Goal: Task Accomplishment & Management: Use online tool/utility

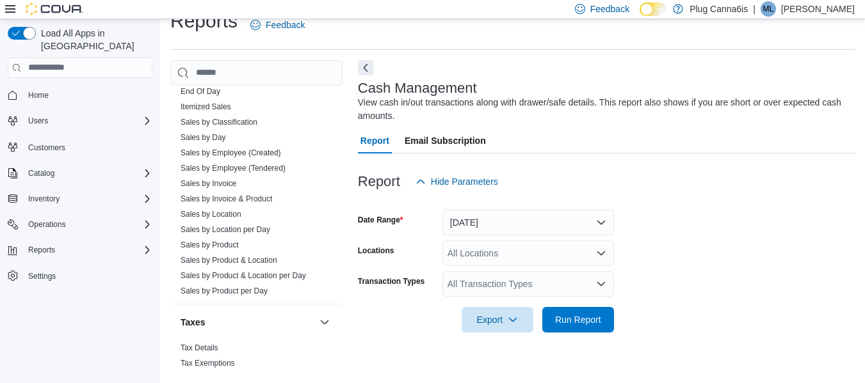
scroll to position [947, 0]
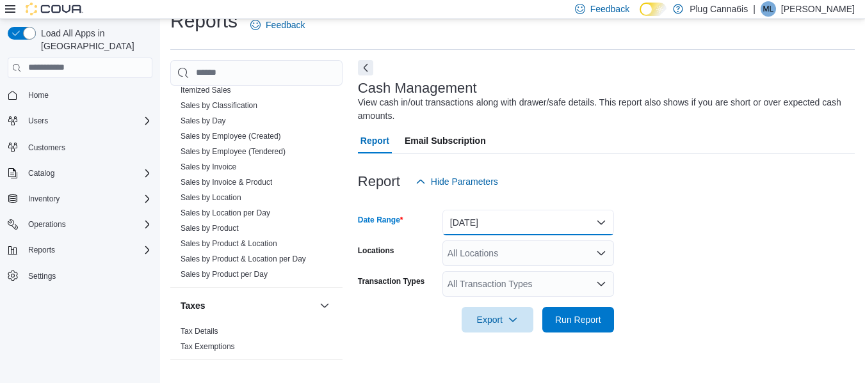
click at [587, 229] on button "[DATE]" at bounding box center [528, 223] width 172 height 26
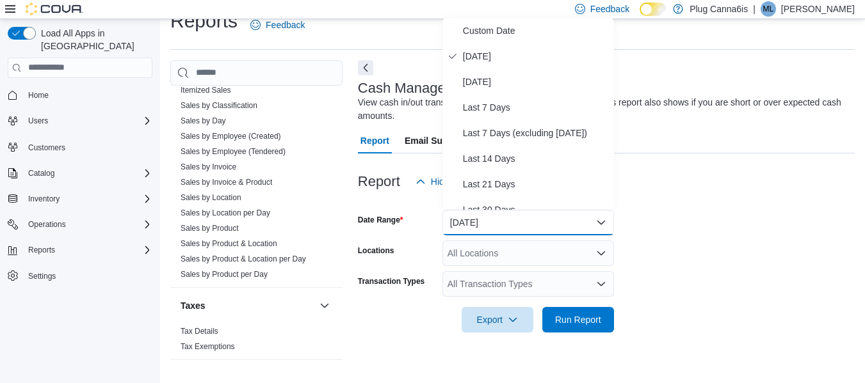
click at [681, 232] on form "Date Range [DATE] Locations All Locations Transaction Types All Transaction Typ…" at bounding box center [606, 264] width 497 height 138
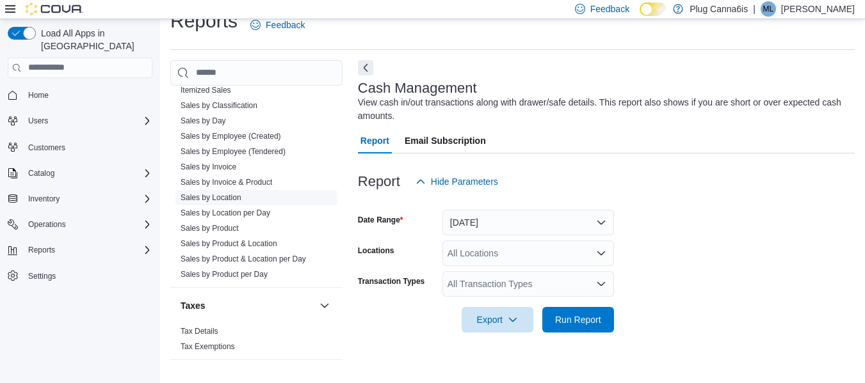
click at [234, 198] on link "Sales by Location" at bounding box center [211, 197] width 61 height 9
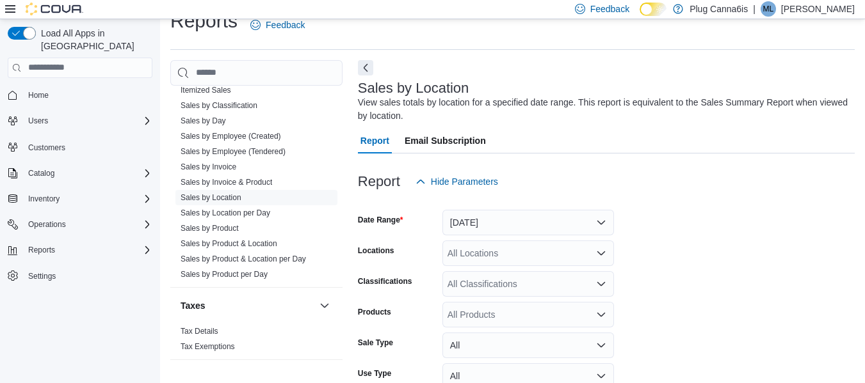
scroll to position [43, 0]
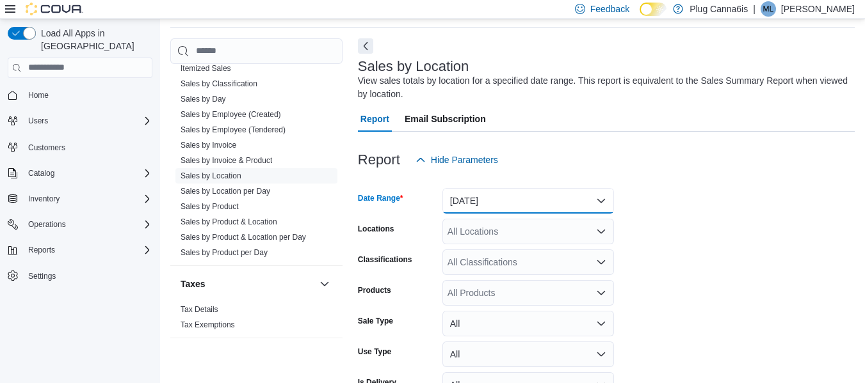
click at [515, 202] on button "[DATE]" at bounding box center [528, 201] width 172 height 26
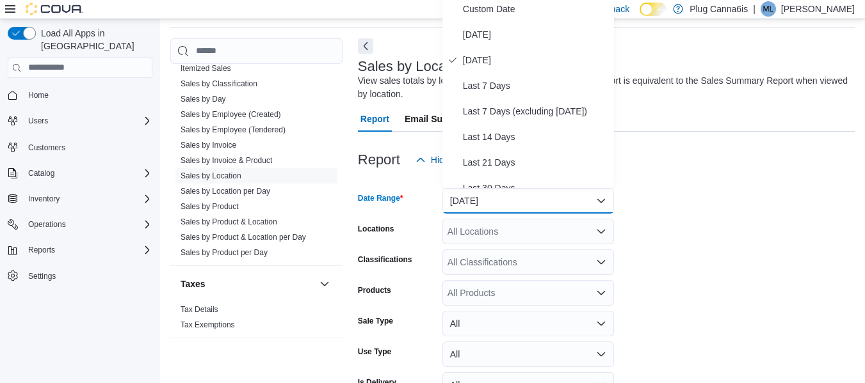
scroll to position [39, 0]
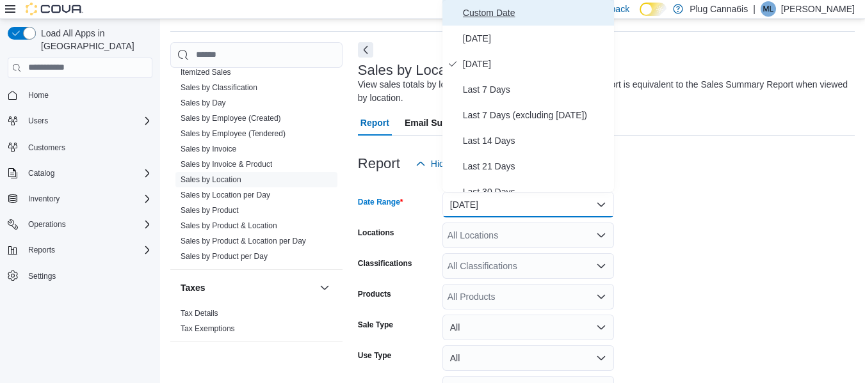
click at [491, 13] on span "Custom Date" at bounding box center [536, 12] width 146 height 15
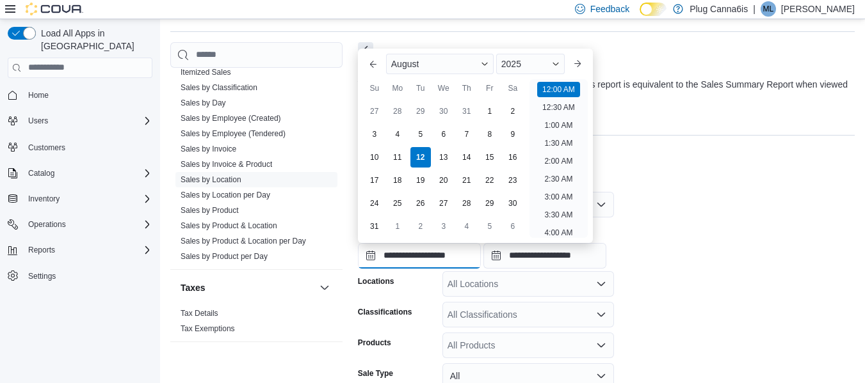
click at [426, 263] on input "**********" at bounding box center [419, 256] width 123 height 26
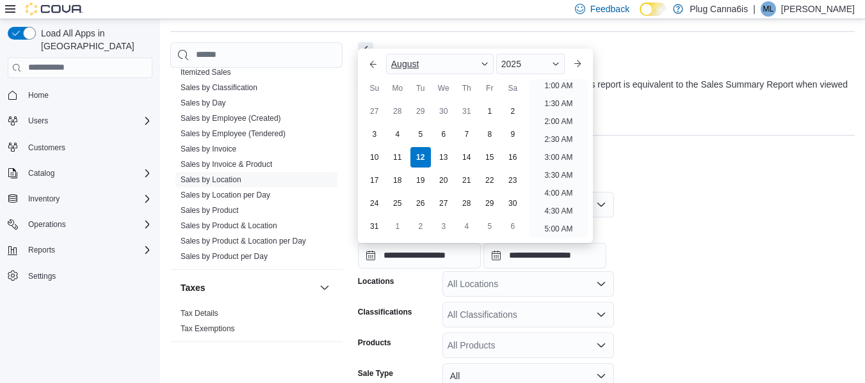
click at [484, 60] on div "August" at bounding box center [440, 64] width 108 height 20
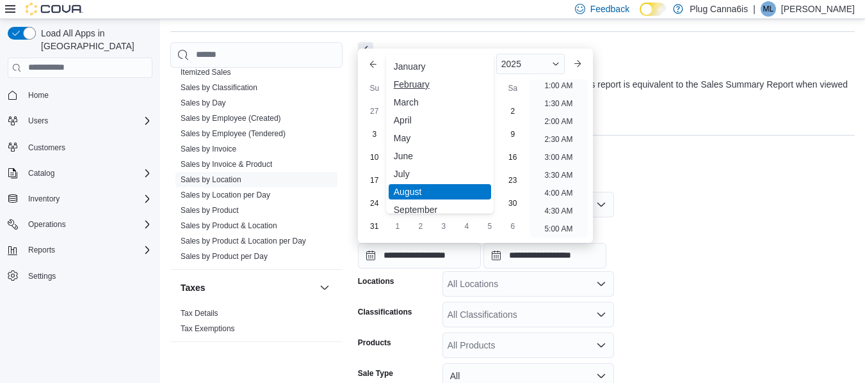
click at [408, 86] on div "February" at bounding box center [440, 84] width 102 height 15
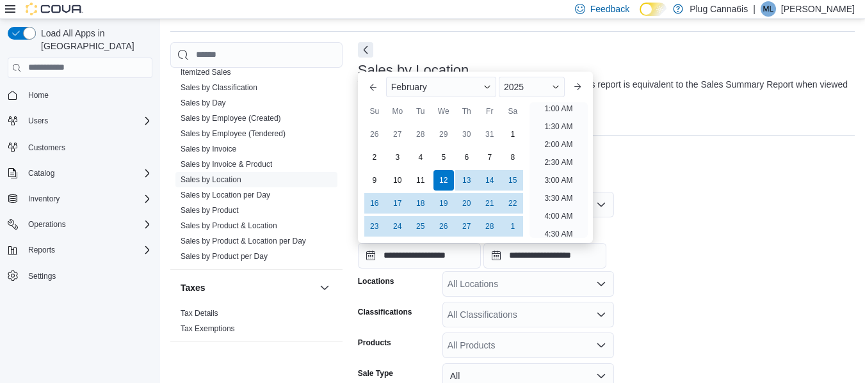
scroll to position [3, 0]
click at [519, 133] on div "1" at bounding box center [512, 134] width 22 height 22
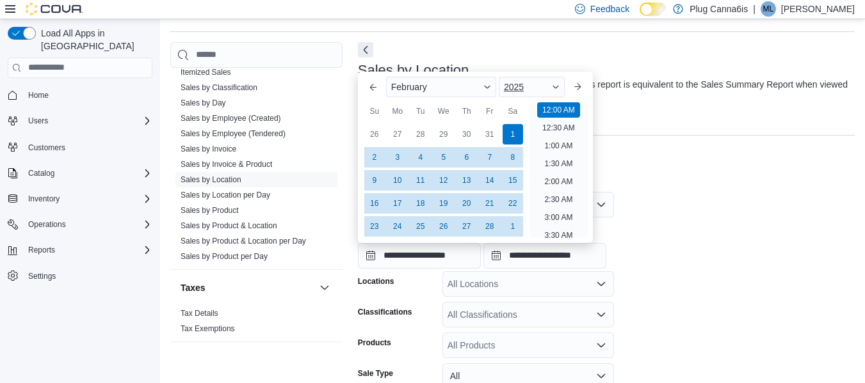
click at [562, 81] on div "2025" at bounding box center [532, 87] width 66 height 20
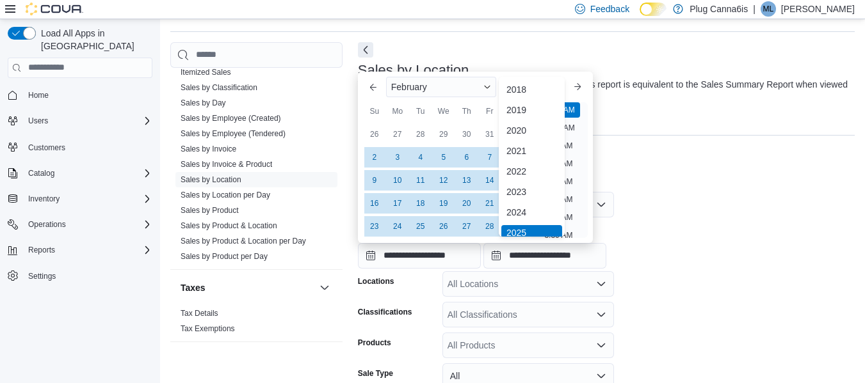
scroll to position [4, 0]
click at [524, 188] on div "2023" at bounding box center [531, 188] width 61 height 15
type input "**********"
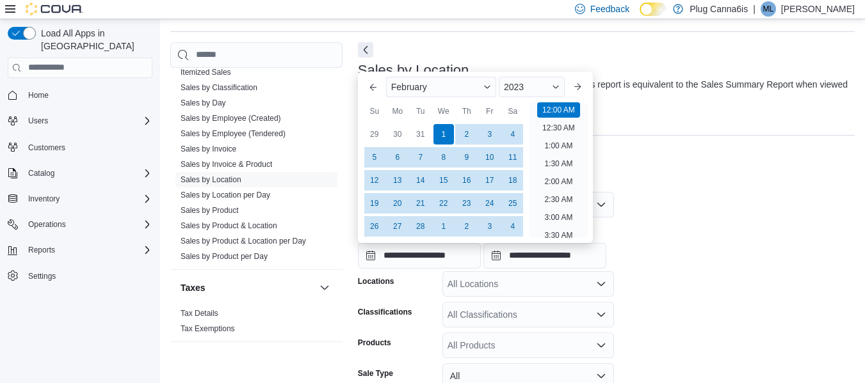
click at [659, 172] on div "Report Hide Parameters" at bounding box center [606, 164] width 497 height 26
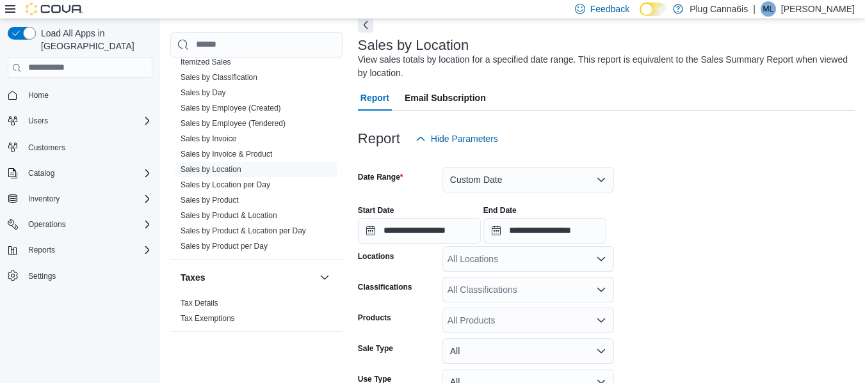
scroll to position [65, 0]
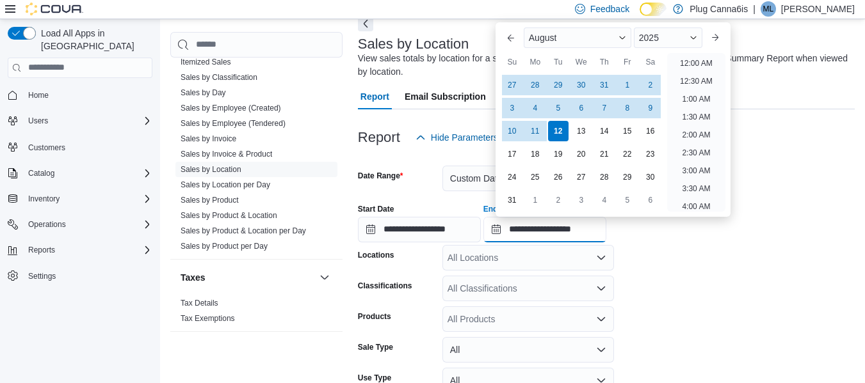
click at [549, 233] on input "**********" at bounding box center [544, 230] width 123 height 26
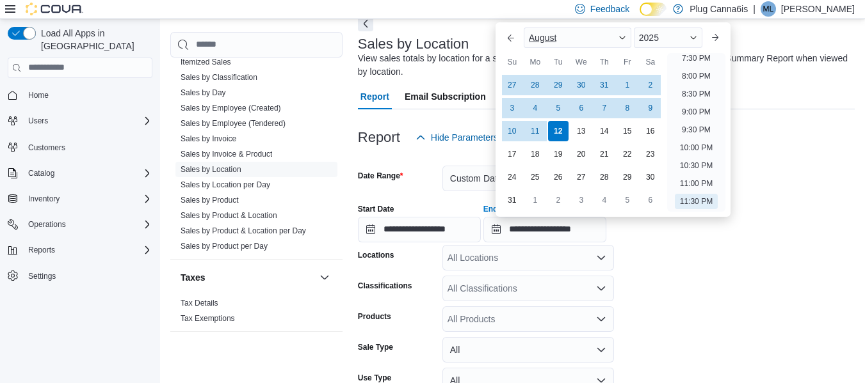
click at [625, 36] on span "Button. Open the month selector. August is currently selected." at bounding box center [622, 38] width 8 height 8
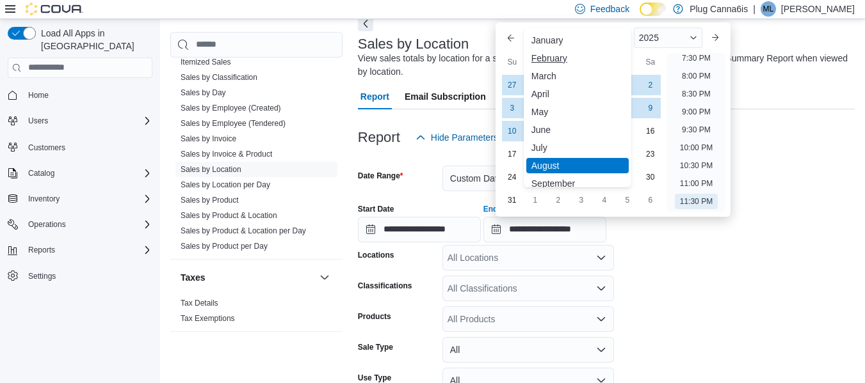
click at [546, 61] on div "February" at bounding box center [577, 58] width 102 height 15
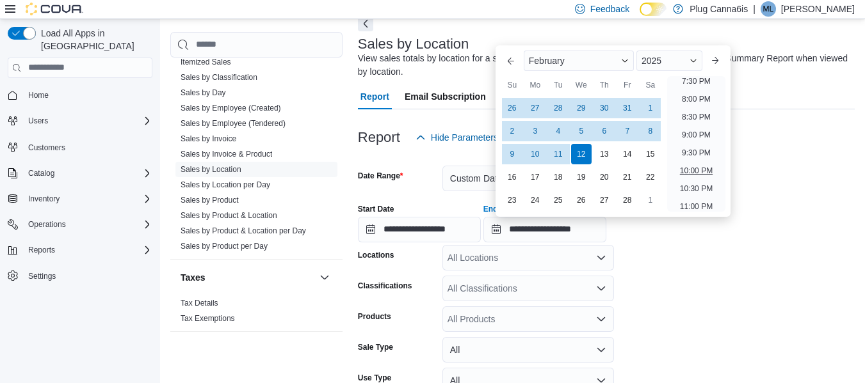
scroll to position [727, 0]
click at [690, 198] on li "11:30 PM" at bounding box center [696, 201] width 43 height 15
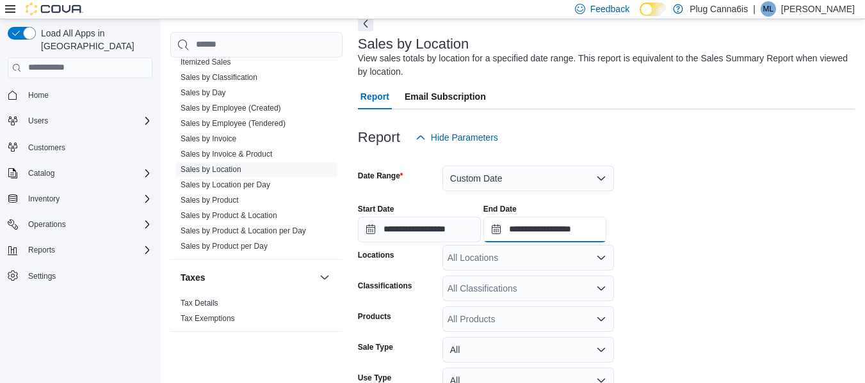
click at [545, 232] on input "**********" at bounding box center [544, 230] width 123 height 26
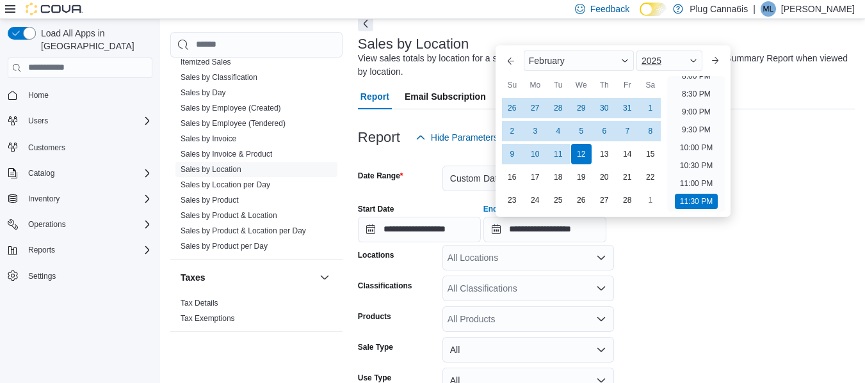
click at [693, 60] on div "2025" at bounding box center [669, 61] width 66 height 20
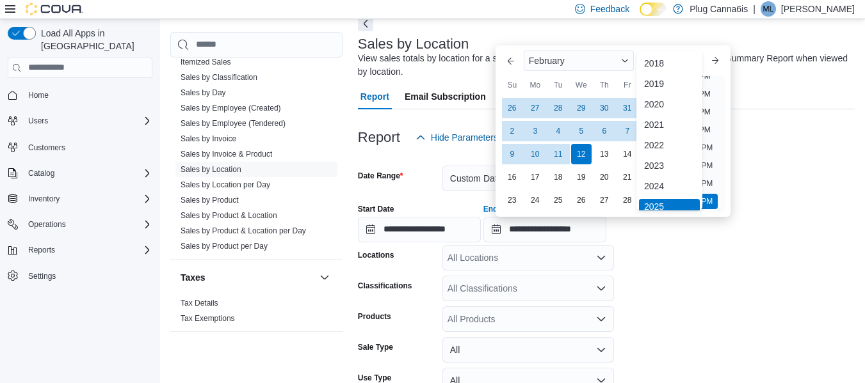
scroll to position [4, 0]
click at [654, 184] on div "2024" at bounding box center [669, 182] width 61 height 15
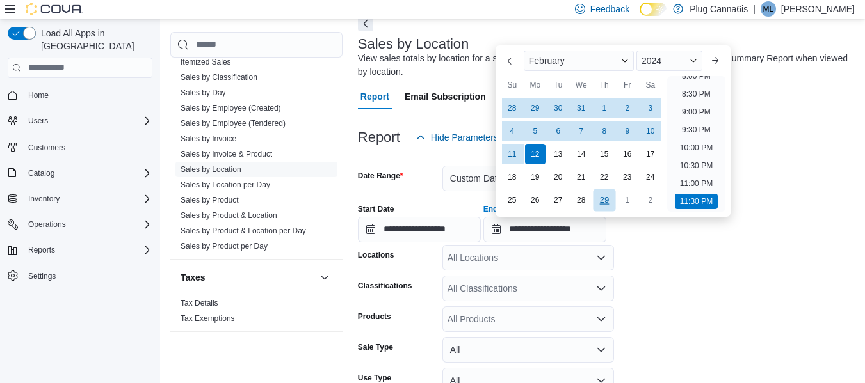
click at [598, 204] on div "29" at bounding box center [604, 200] width 22 height 22
type input "**********"
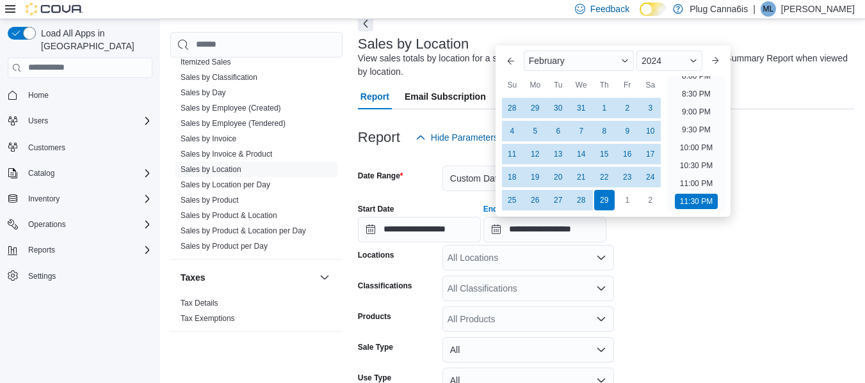
click at [735, 266] on form "**********" at bounding box center [606, 305] width 497 height 310
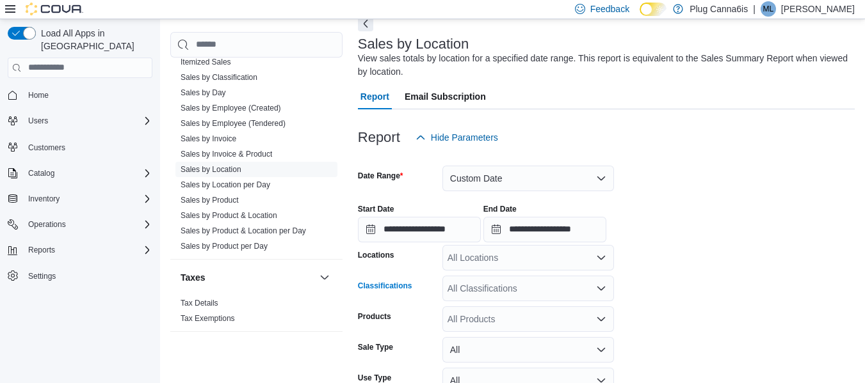
click at [601, 291] on icon "Open list of options" at bounding box center [601, 289] width 8 height 4
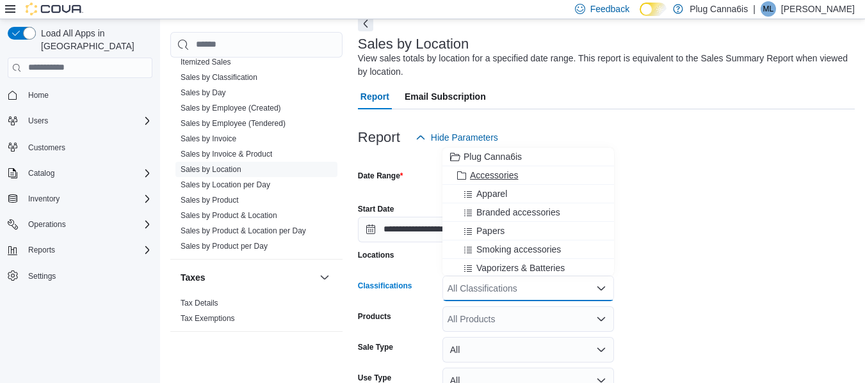
click at [512, 168] on button "Accessories" at bounding box center [528, 175] width 172 height 19
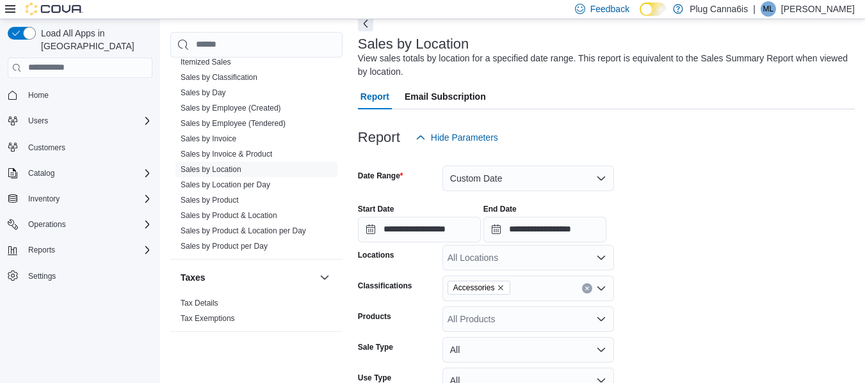
click at [714, 211] on div "**********" at bounding box center [606, 218] width 497 height 49
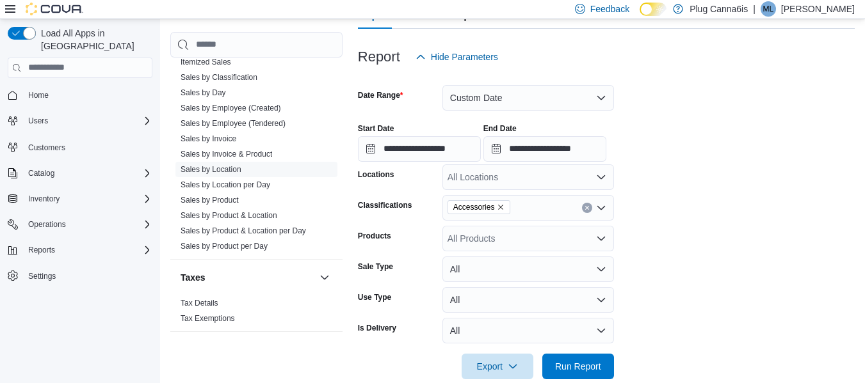
scroll to position [168, 0]
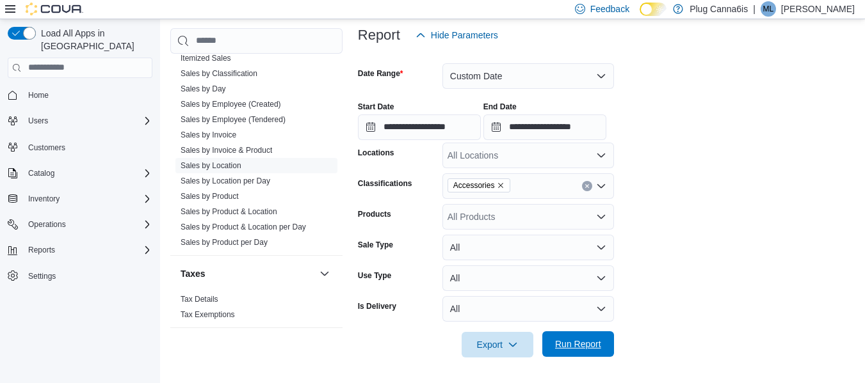
click at [581, 342] on span "Run Report" at bounding box center [578, 344] width 46 height 13
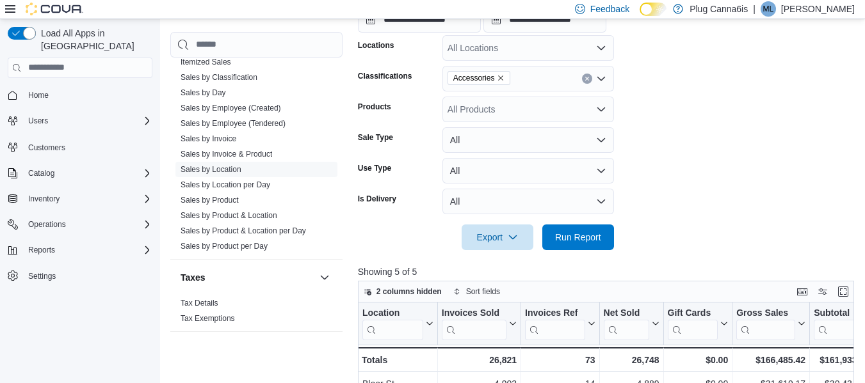
scroll to position [310, 0]
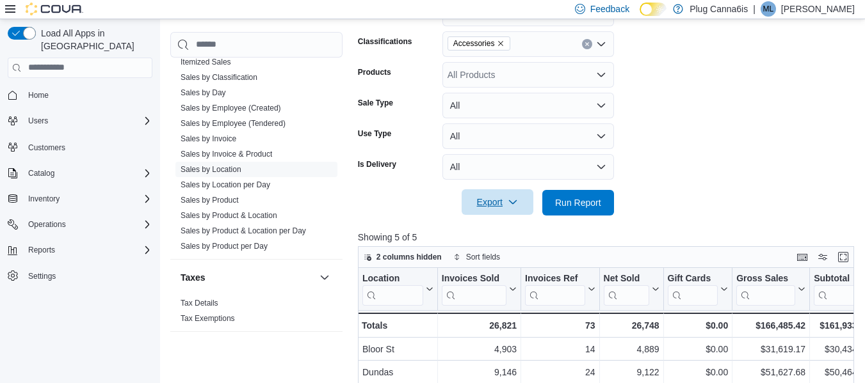
click at [501, 197] on span "Export" at bounding box center [497, 202] width 56 height 26
click at [494, 231] on span "Export to Excel" at bounding box center [500, 228] width 58 height 10
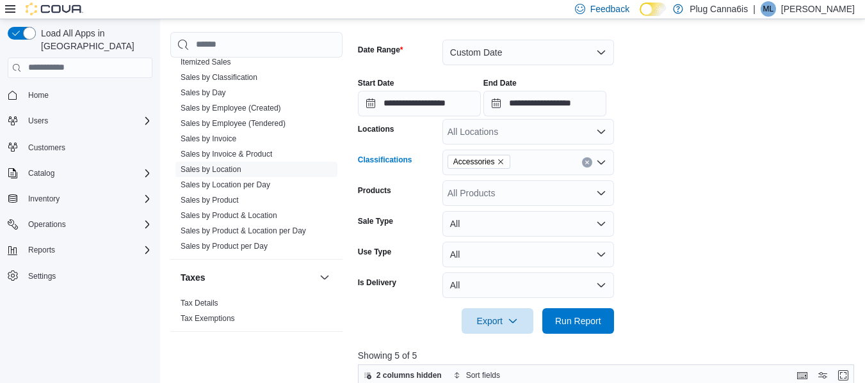
click at [601, 161] on icon "Open list of options" at bounding box center [601, 162] width 10 height 10
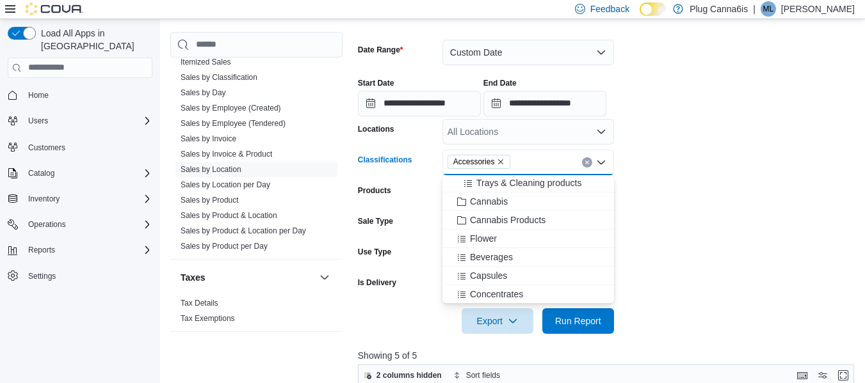
scroll to position [114, 0]
click at [475, 237] on span "Flower" at bounding box center [483, 237] width 27 height 13
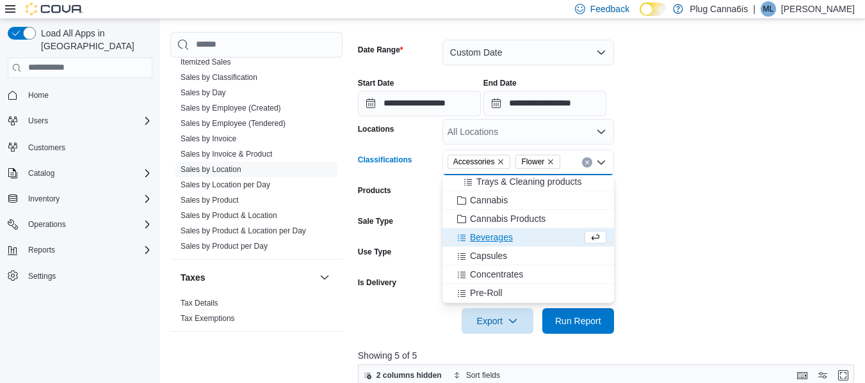
click at [499, 163] on icon "Remove Accessories from selection in this group" at bounding box center [501, 162] width 8 height 8
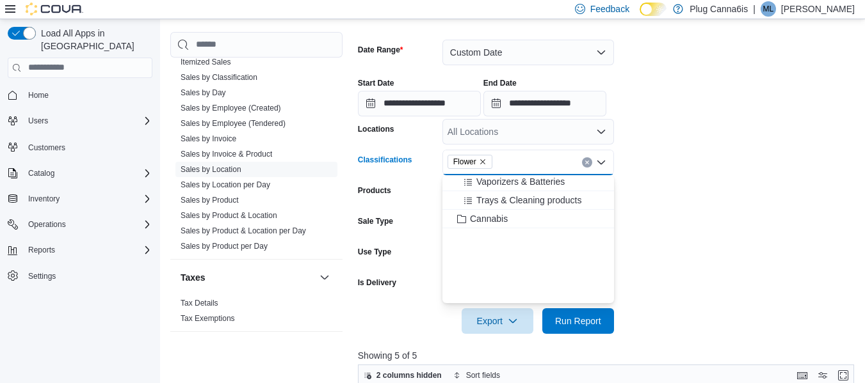
scroll to position [0, 0]
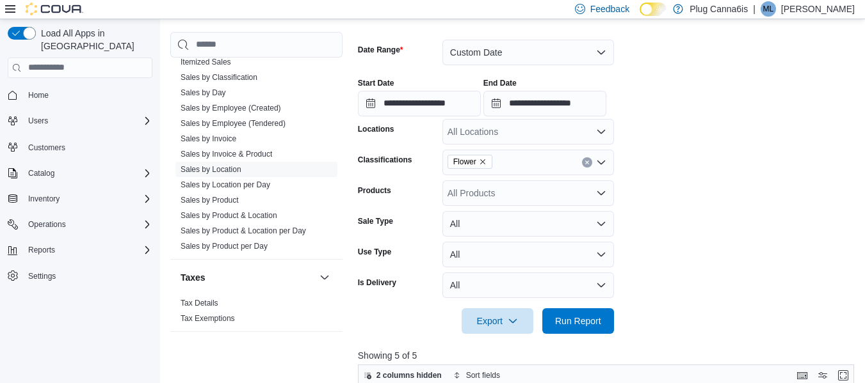
click at [705, 224] on form "**********" at bounding box center [608, 179] width 501 height 310
click at [565, 321] on span "Run Report" at bounding box center [578, 320] width 46 height 13
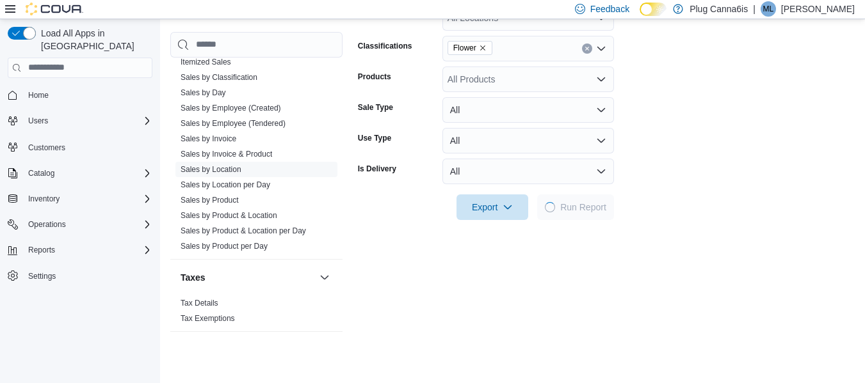
scroll to position [306, 0]
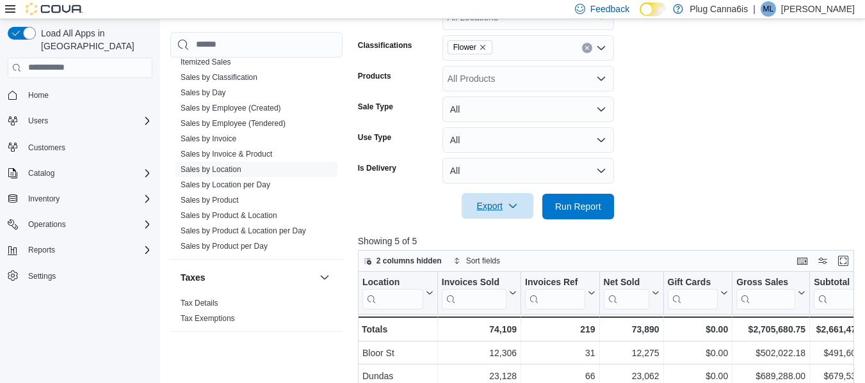
click at [484, 211] on span "Export" at bounding box center [497, 206] width 56 height 26
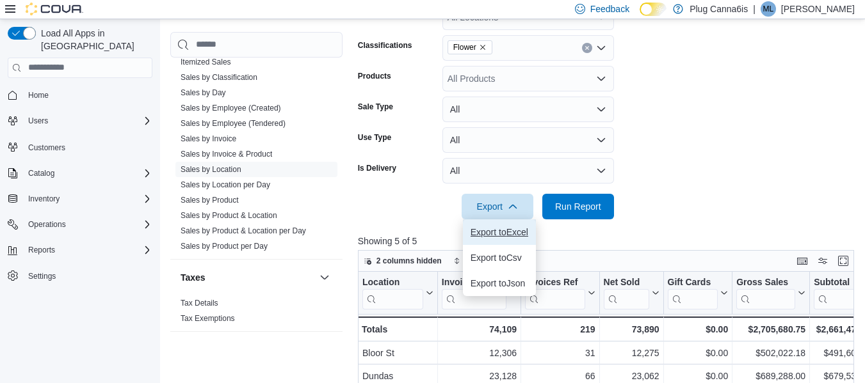
click at [487, 240] on button "Export to Excel" at bounding box center [499, 233] width 73 height 26
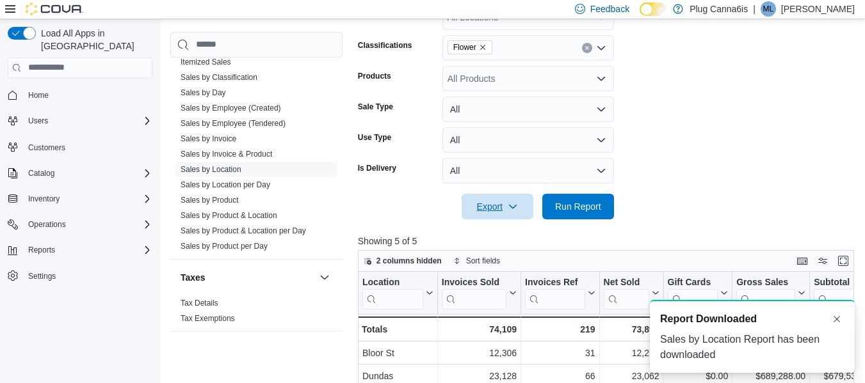
scroll to position [0, 0]
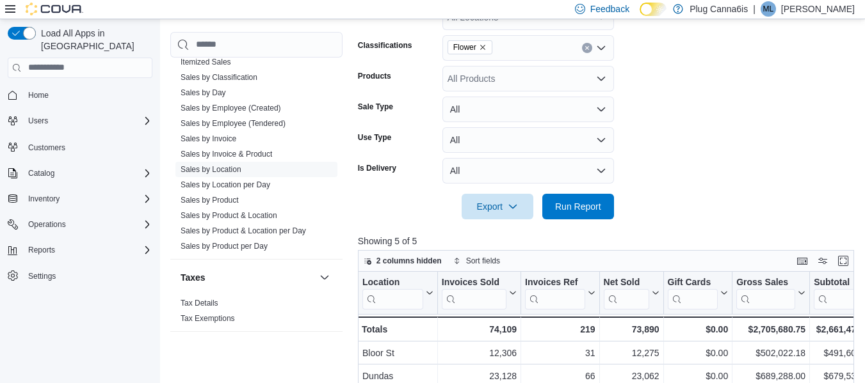
click at [720, 181] on form "**********" at bounding box center [608, 65] width 501 height 310
click at [601, 51] on icon "Open list of options" at bounding box center [601, 48] width 10 height 10
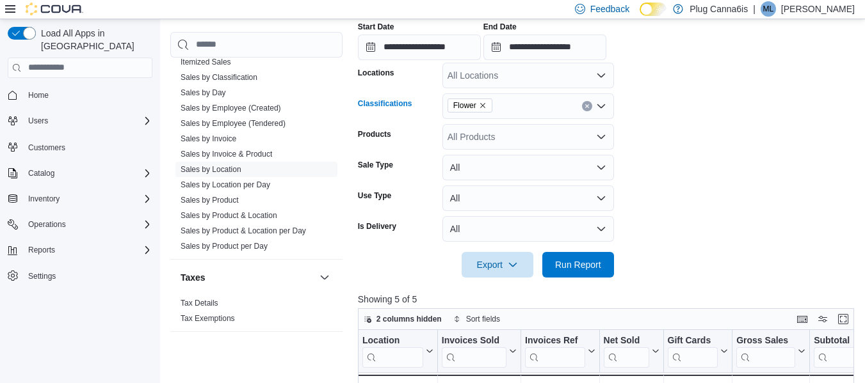
scroll to position [248, 0]
click at [604, 102] on icon "Open list of options" at bounding box center [601, 106] width 10 height 10
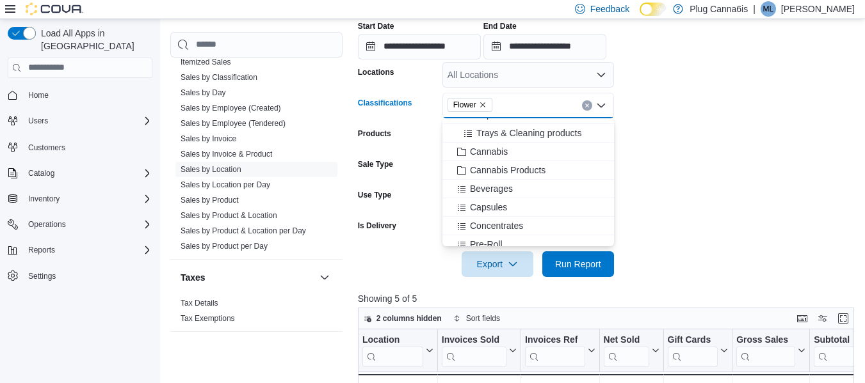
scroll to position [130, 0]
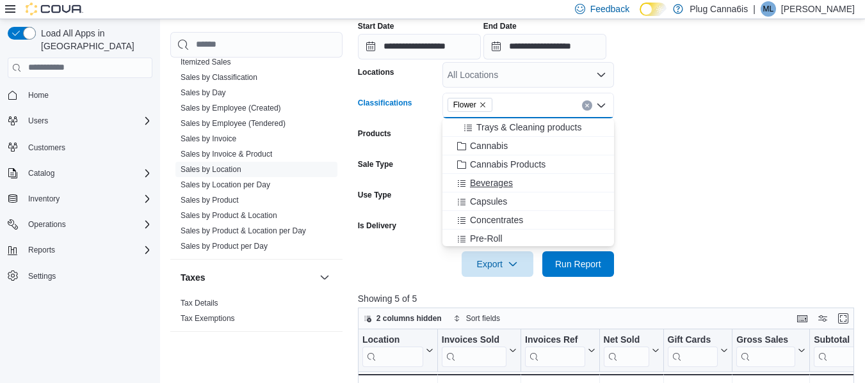
click at [493, 180] on span "Beverages" at bounding box center [491, 183] width 43 height 13
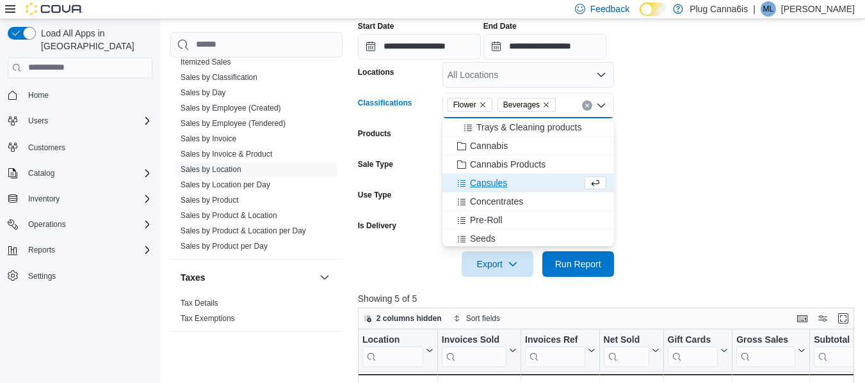
click at [483, 107] on icon "Remove Flower from selection in this group" at bounding box center [483, 105] width 8 height 8
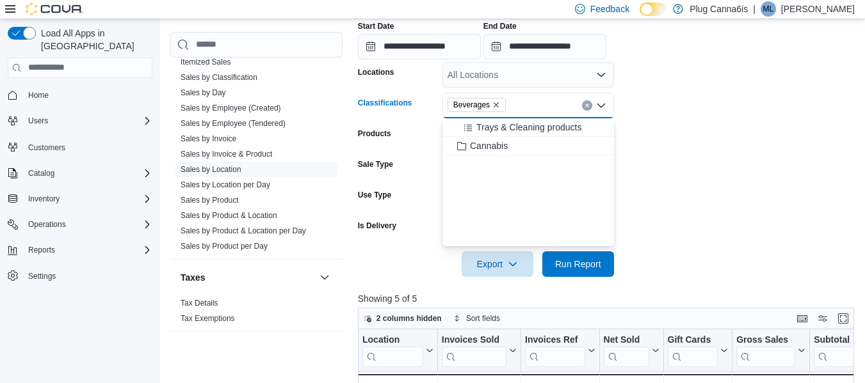
scroll to position [0, 0]
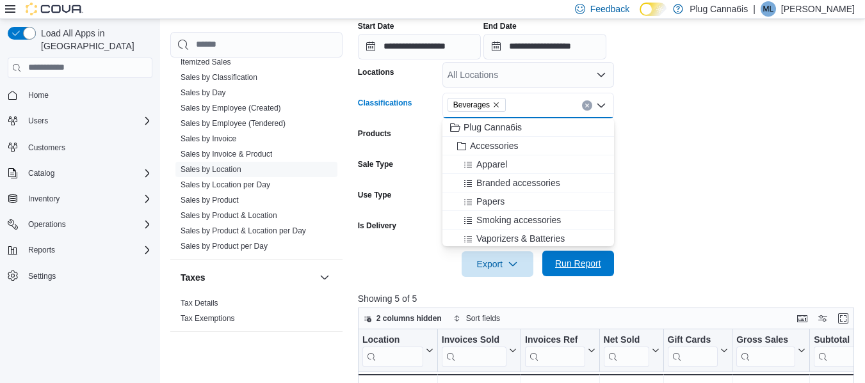
click at [572, 262] on span "Run Report" at bounding box center [578, 263] width 46 height 13
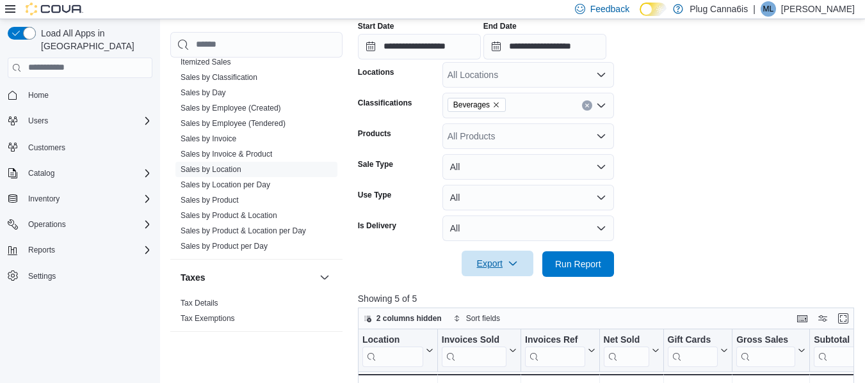
click at [496, 268] on span "Export" at bounding box center [497, 264] width 56 height 26
click at [496, 291] on span "Export to Excel" at bounding box center [500, 290] width 58 height 10
click at [601, 104] on icon "Open list of options" at bounding box center [601, 106] width 10 height 10
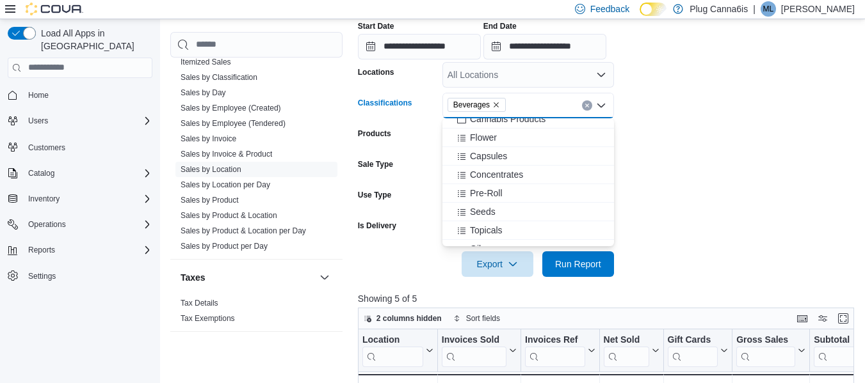
scroll to position [176, 0]
click at [470, 156] on span "Capsules" at bounding box center [488, 155] width 37 height 13
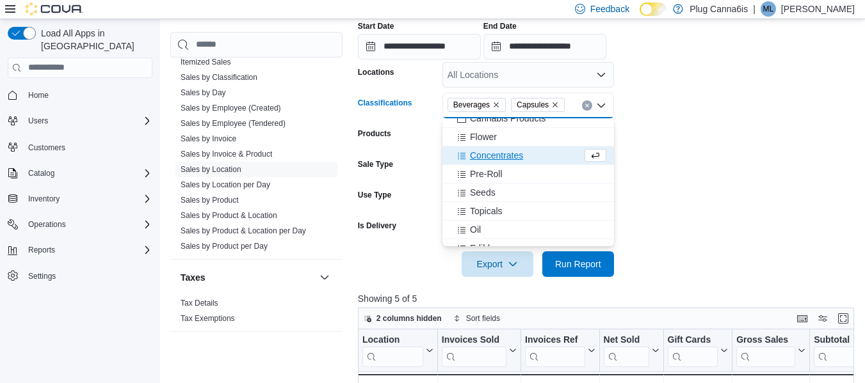
click at [494, 106] on icon "Remove Beverages from selection in this group" at bounding box center [496, 104] width 5 height 5
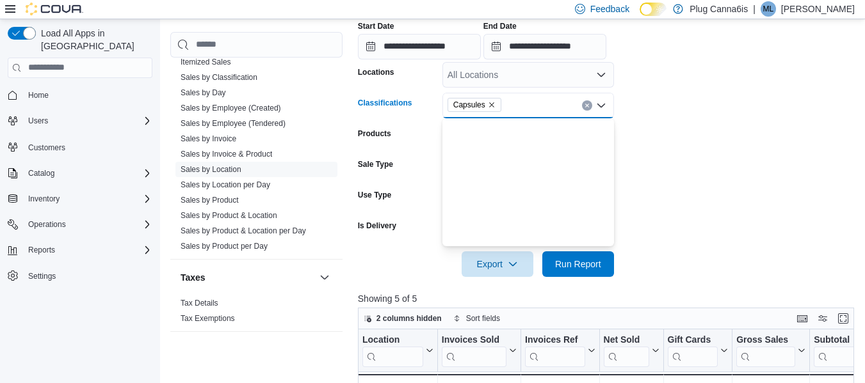
scroll to position [0, 0]
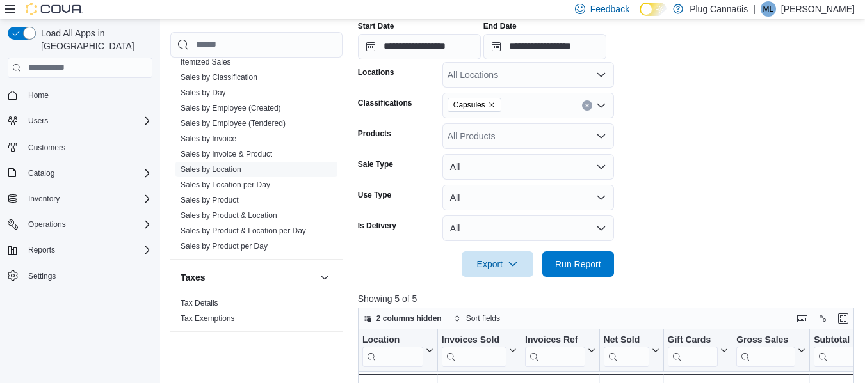
click at [398, 257] on div "Export Run Report" at bounding box center [486, 265] width 256 height 26
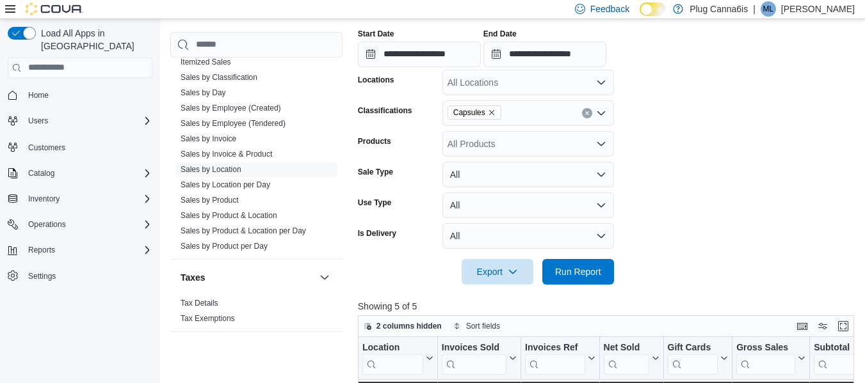
scroll to position [248, 0]
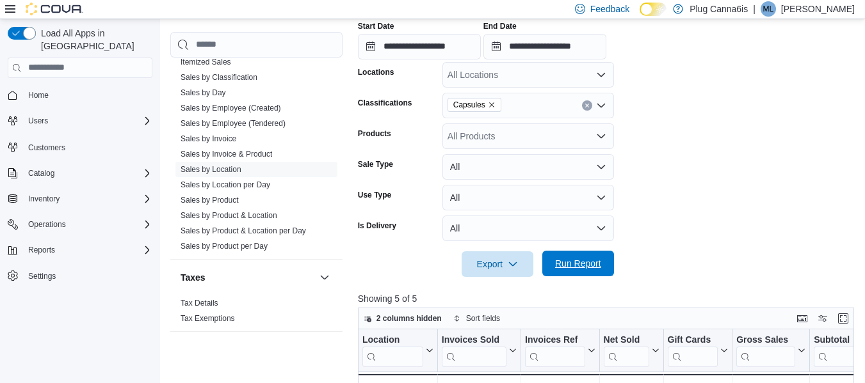
click at [574, 266] on span "Run Report" at bounding box center [578, 263] width 46 height 13
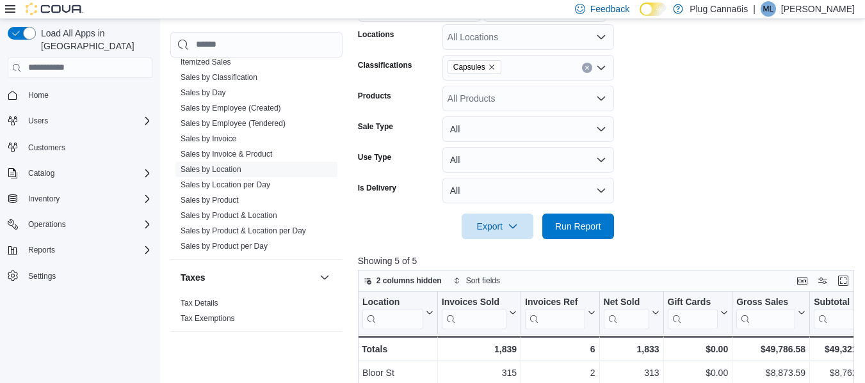
scroll to position [285, 0]
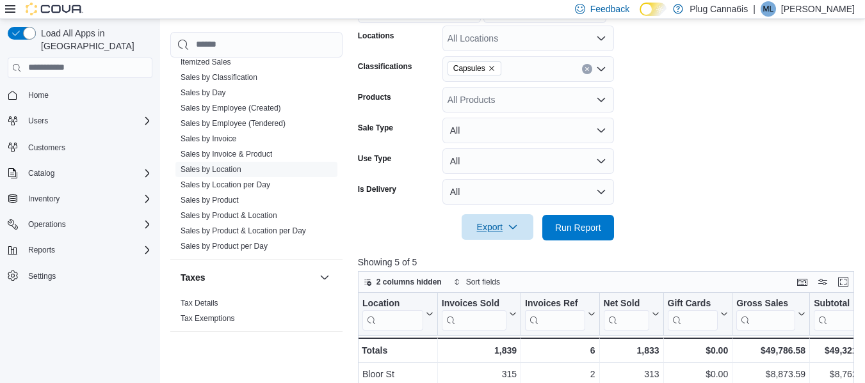
click at [495, 225] on span "Export" at bounding box center [497, 227] width 56 height 26
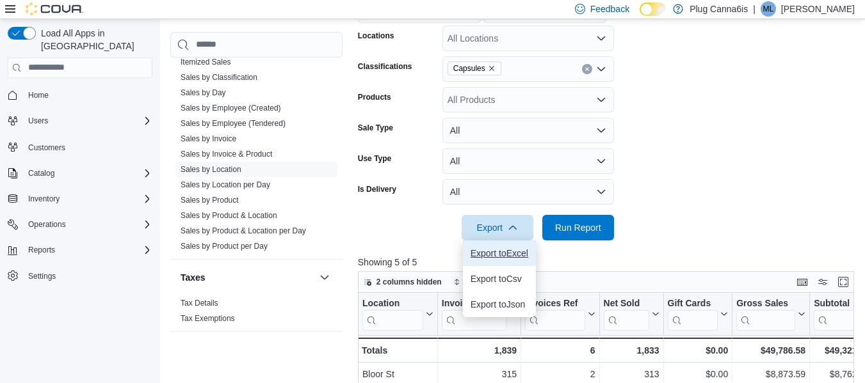
click at [498, 253] on span "Export to Excel" at bounding box center [500, 253] width 58 height 10
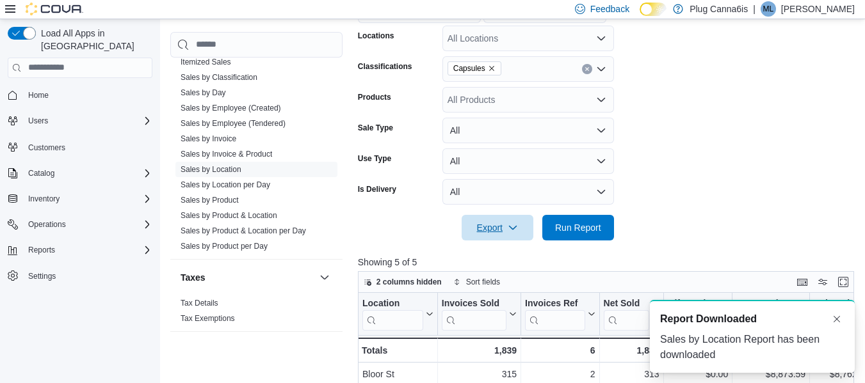
scroll to position [0, 0]
click at [832, 322] on button "Dismiss toast" at bounding box center [836, 318] width 15 height 15
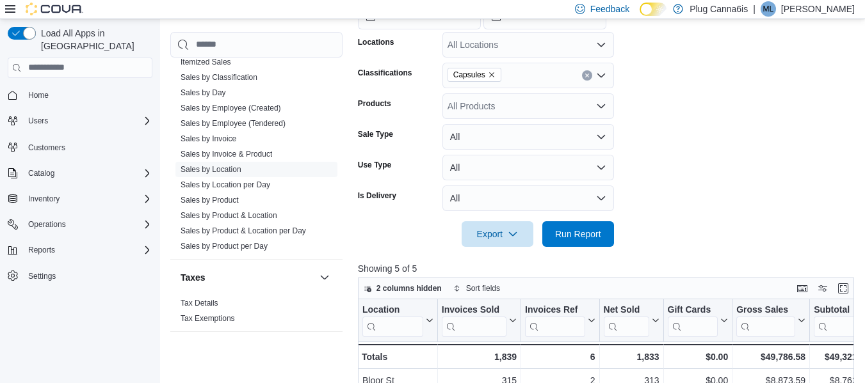
scroll to position [278, 0]
click at [597, 76] on icon "Open list of options" at bounding box center [601, 76] width 10 height 10
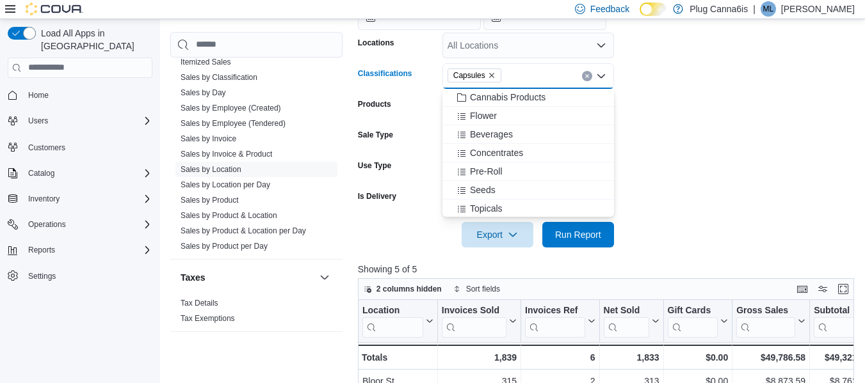
scroll to position [161, 0]
click at [487, 155] on span "Concentrates" at bounding box center [496, 159] width 53 height 13
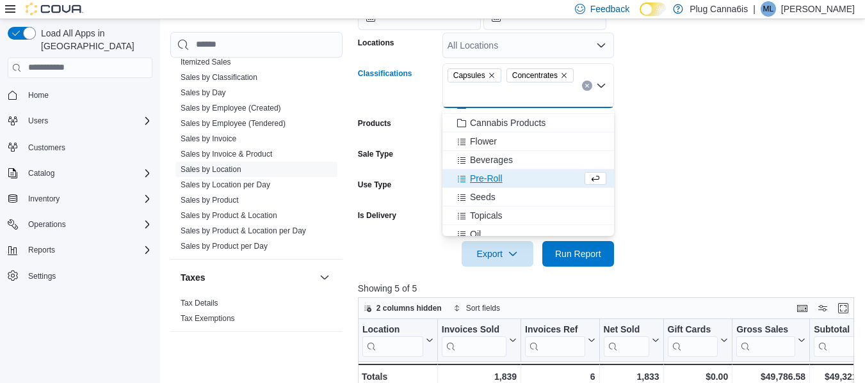
click at [491, 76] on icon "Remove Capsules from selection in this group" at bounding box center [491, 75] width 5 height 5
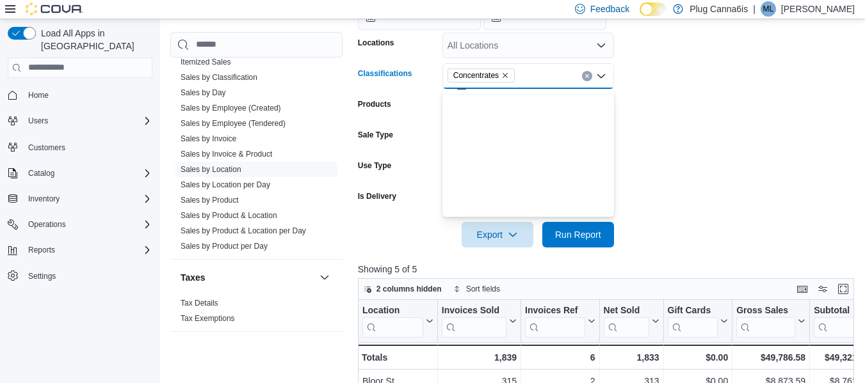
scroll to position [0, 0]
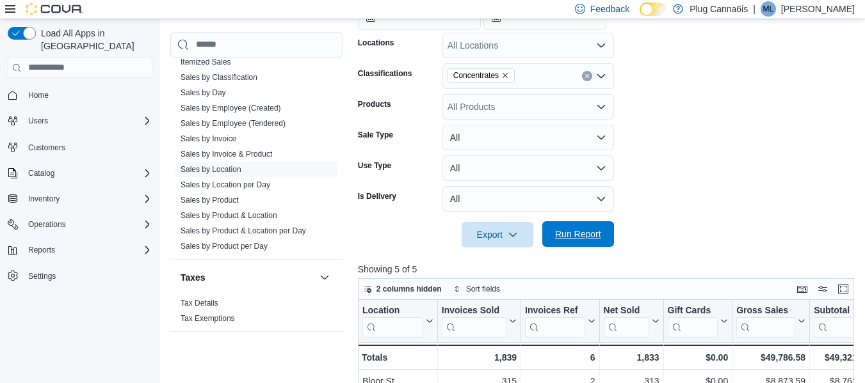
click at [581, 243] on span "Run Report" at bounding box center [578, 234] width 56 height 26
click at [508, 240] on span "Export" at bounding box center [497, 234] width 56 height 26
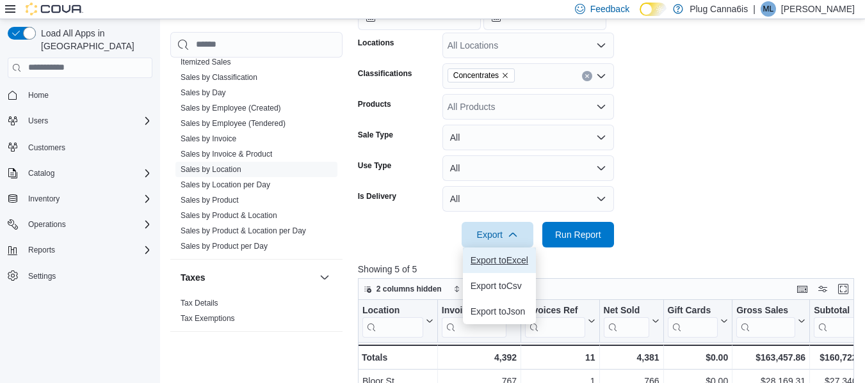
click at [498, 259] on span "Export to Excel" at bounding box center [500, 260] width 58 height 10
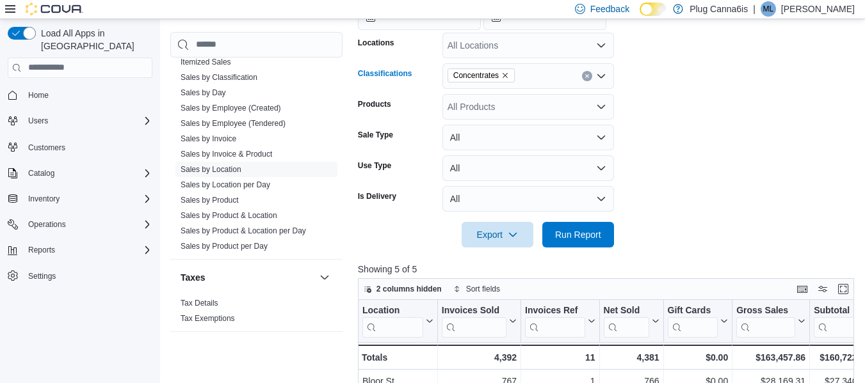
click at [599, 77] on icon "Open list of options" at bounding box center [601, 76] width 8 height 4
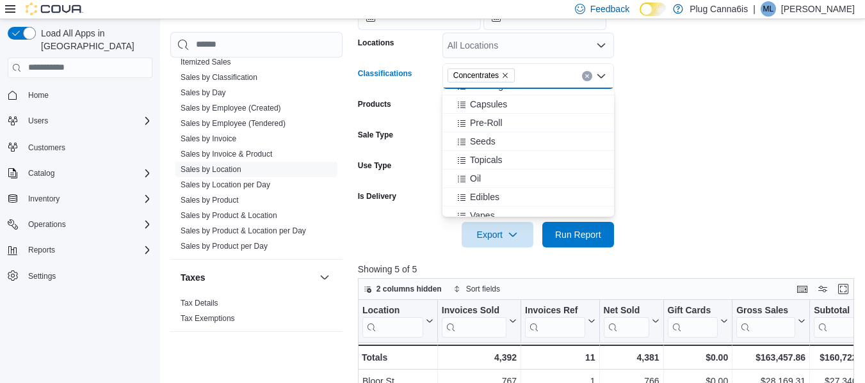
scroll to position [218, 0]
click at [490, 124] on span "Pre-Roll" at bounding box center [486, 121] width 33 height 13
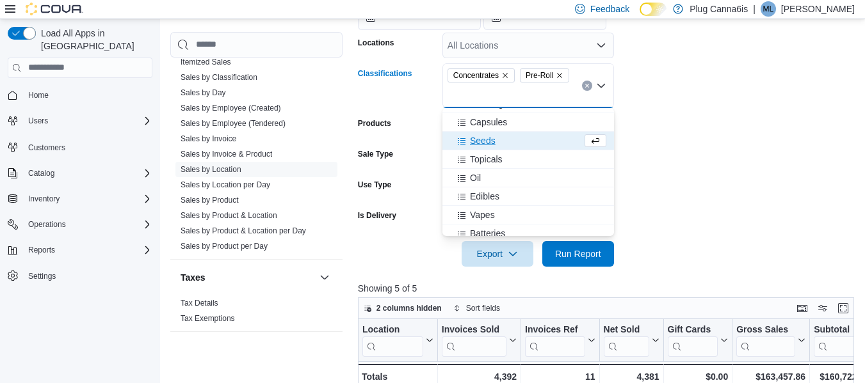
click at [505, 76] on icon "Remove Concentrates from selection in this group" at bounding box center [505, 76] width 8 height 8
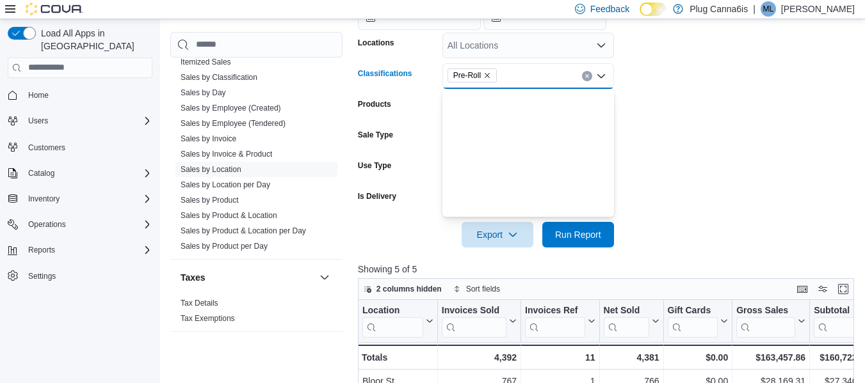
scroll to position [0, 0]
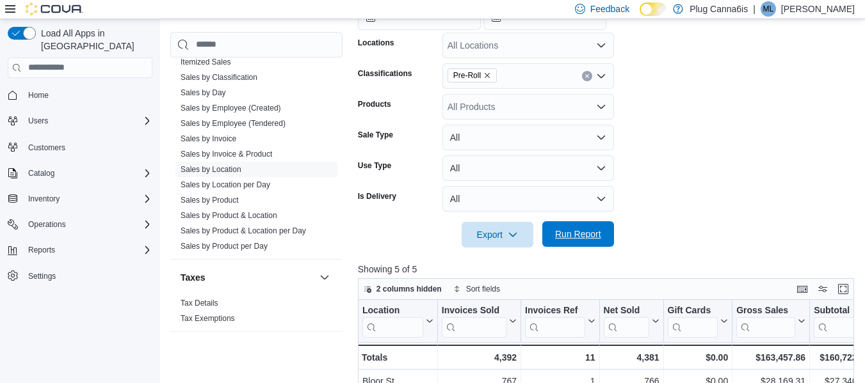
click at [581, 241] on span "Run Report" at bounding box center [578, 234] width 56 height 26
click at [481, 236] on span "Export" at bounding box center [497, 234] width 56 height 26
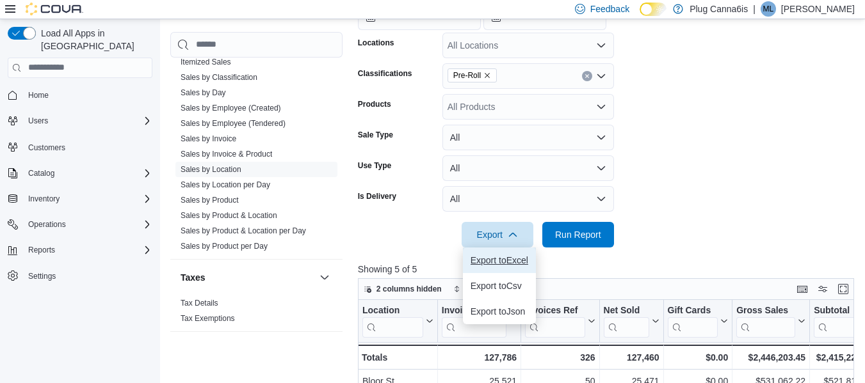
click at [498, 265] on span "Export to Excel" at bounding box center [500, 260] width 58 height 10
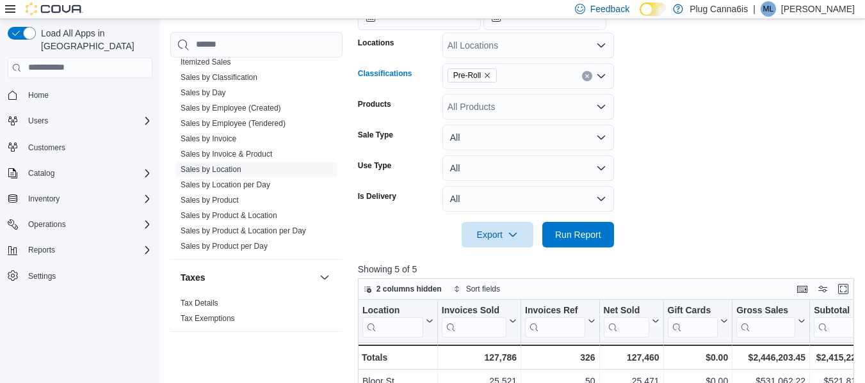
click at [602, 80] on icon "Open list of options" at bounding box center [601, 76] width 10 height 10
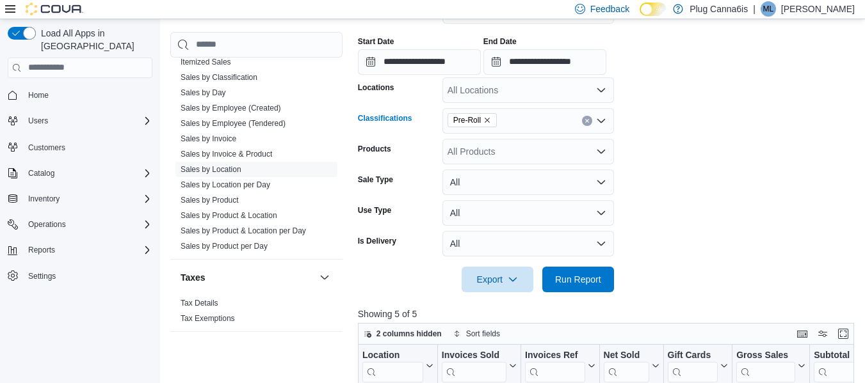
scroll to position [232, 0]
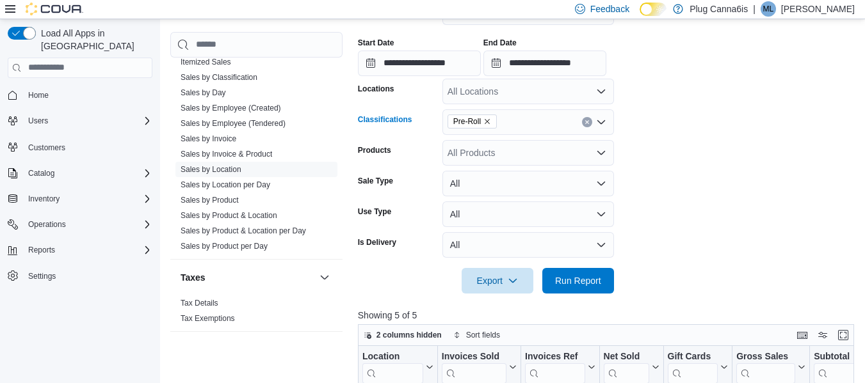
click at [544, 125] on div "Pre-Roll" at bounding box center [528, 122] width 172 height 26
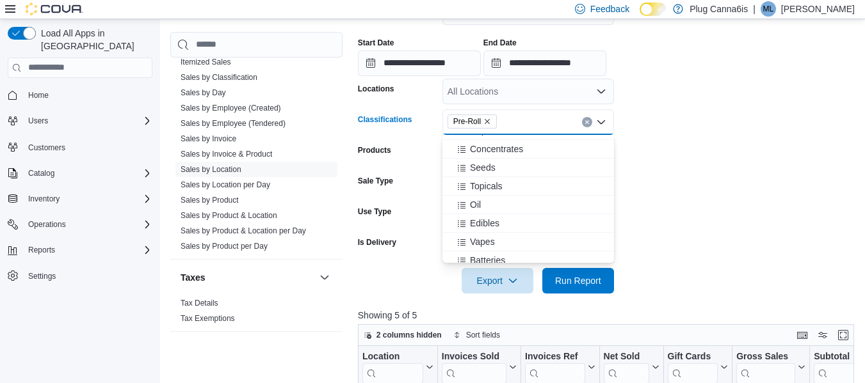
scroll to position [236, 0]
click at [480, 209] on span "Oil" at bounding box center [475, 205] width 11 height 13
click at [485, 124] on icon "Remove Pre-Roll from selection in this group" at bounding box center [487, 121] width 5 height 5
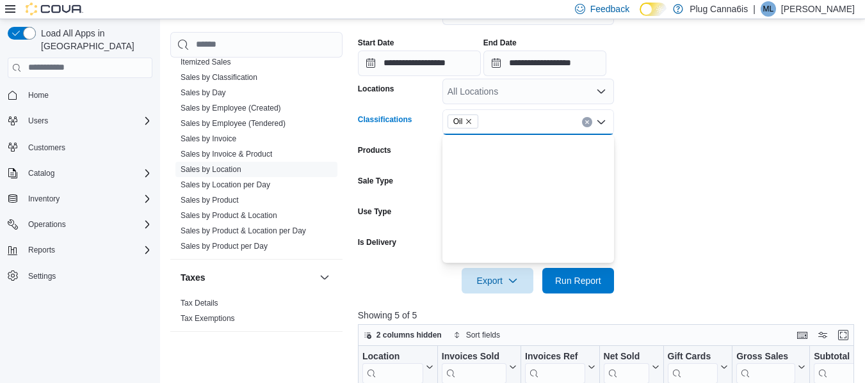
scroll to position [0, 0]
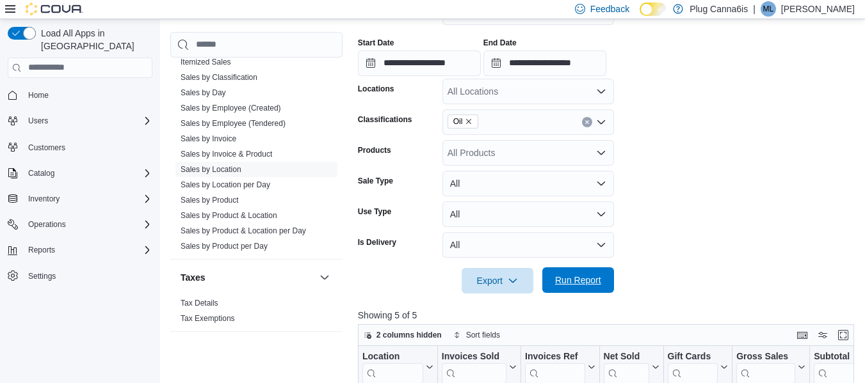
click at [580, 285] on span "Run Report" at bounding box center [578, 280] width 46 height 13
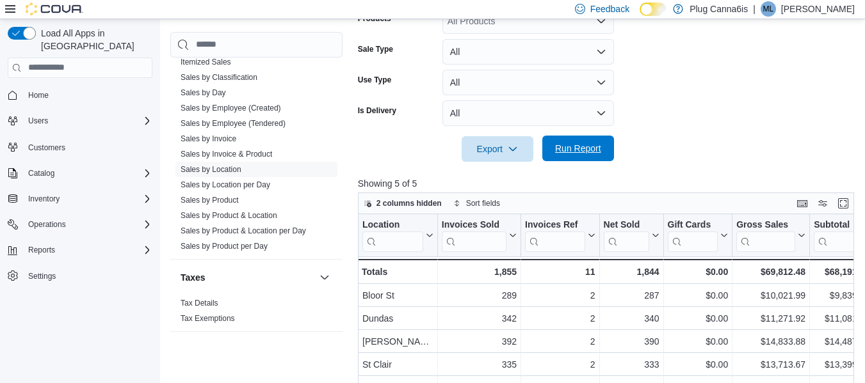
scroll to position [364, 0]
click at [478, 145] on span "Export" at bounding box center [497, 148] width 56 height 26
click at [506, 178] on span "Export to Excel" at bounding box center [500, 174] width 58 height 10
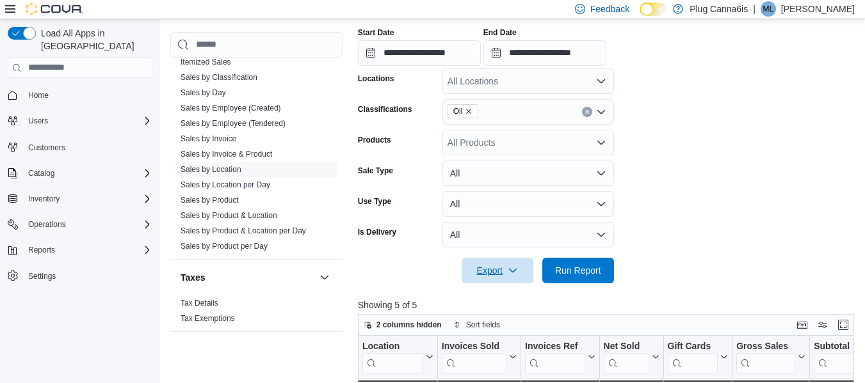
scroll to position [241, 0]
click at [599, 117] on icon "Open list of options" at bounding box center [601, 113] width 10 height 10
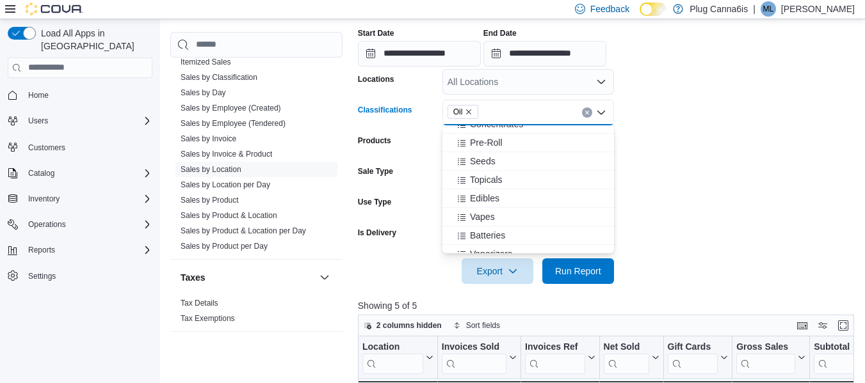
scroll to position [252, 0]
click at [480, 202] on span "Edibles" at bounding box center [484, 197] width 29 height 13
click at [469, 113] on icon "Remove Oil from selection in this group" at bounding box center [469, 111] width 5 height 5
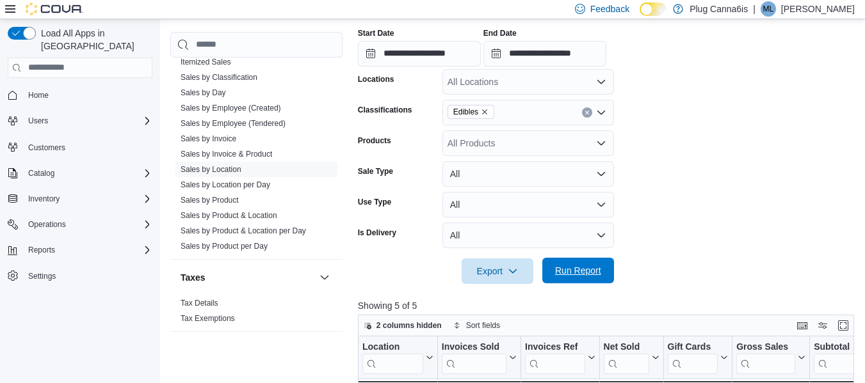
click at [586, 273] on span "Run Report" at bounding box center [578, 270] width 46 height 13
click at [487, 273] on span "Export" at bounding box center [497, 271] width 56 height 26
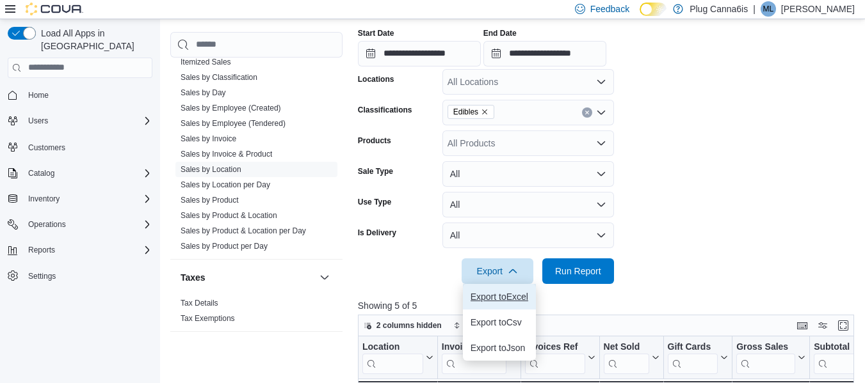
click at [501, 298] on span "Export to Excel" at bounding box center [500, 297] width 58 height 10
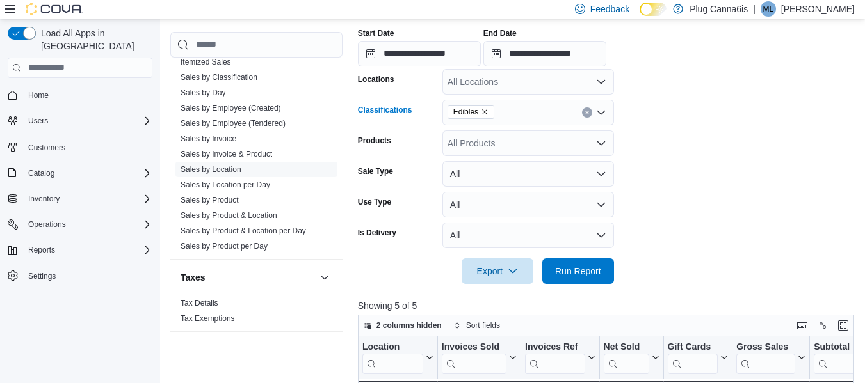
click at [603, 115] on icon "Open list of options" at bounding box center [601, 113] width 10 height 10
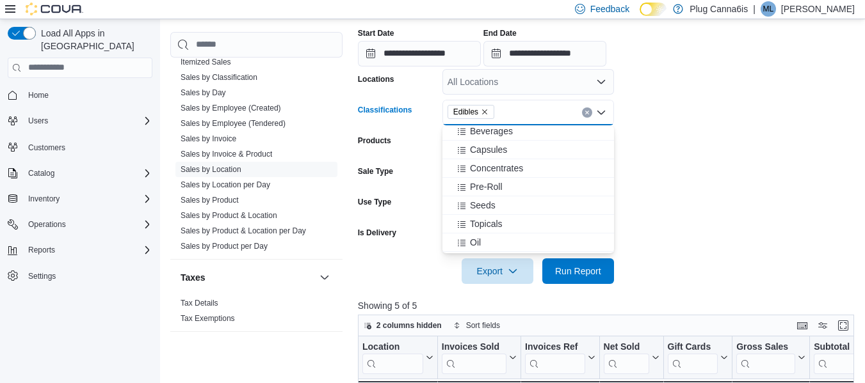
scroll to position [299, 0]
click at [483, 174] on span "Vapes" at bounding box center [482, 169] width 25 height 13
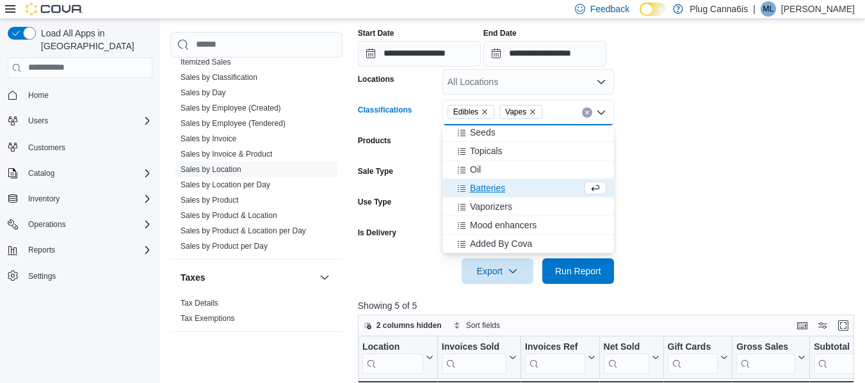
scroll to position [280, 0]
click at [481, 115] on icon "Remove Edibles from selection in this group" at bounding box center [485, 112] width 8 height 8
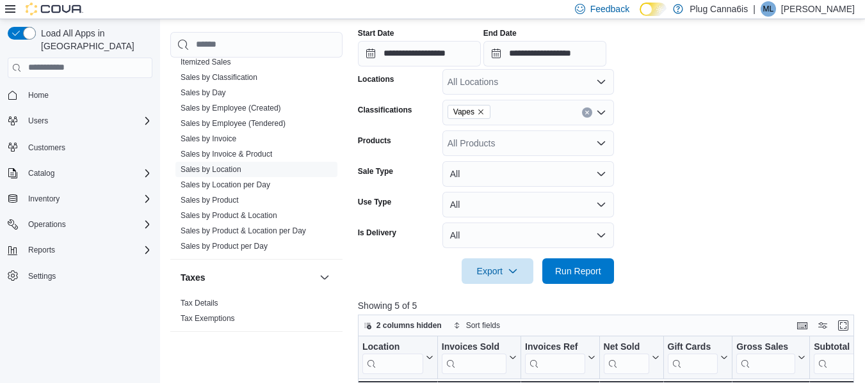
click at [686, 239] on form "**********" at bounding box center [608, 129] width 501 height 310
click at [576, 275] on span "Run Report" at bounding box center [578, 270] width 46 height 13
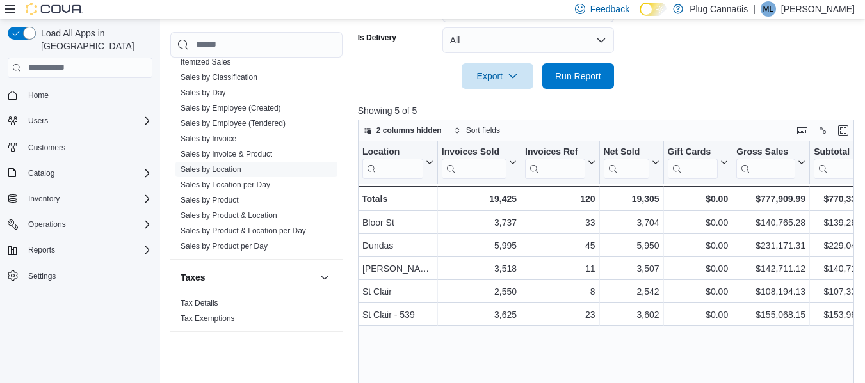
scroll to position [435, 0]
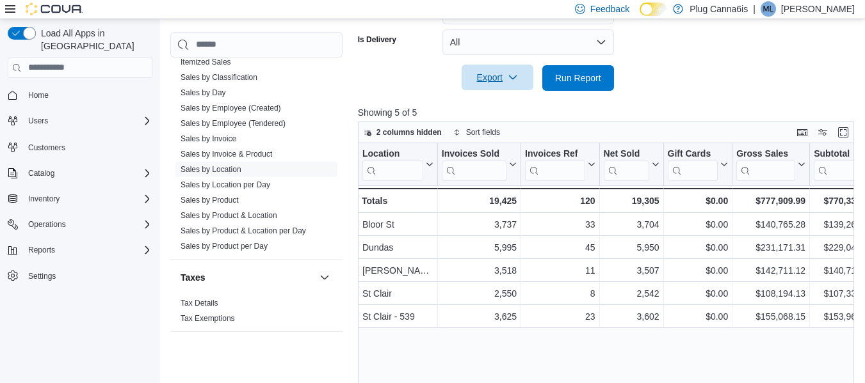
click at [488, 79] on span "Export" at bounding box center [497, 78] width 56 height 26
click at [497, 103] on span "Export to Excel" at bounding box center [500, 104] width 58 height 10
